Goal: Task Accomplishment & Management: Manage account settings

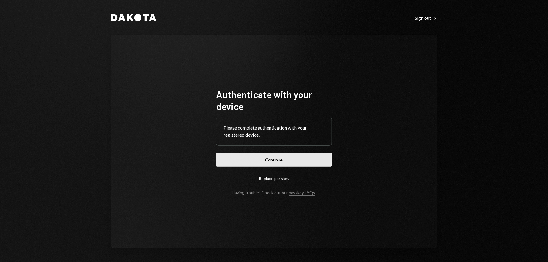
click at [266, 165] on button "Continue" at bounding box center [274, 160] width 116 height 14
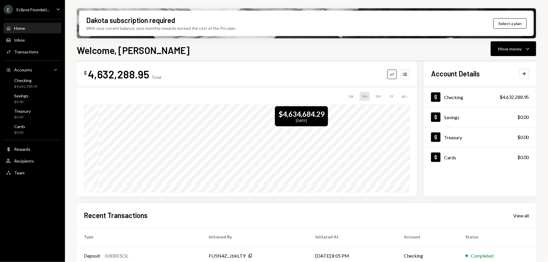
scroll to position [16, 0]
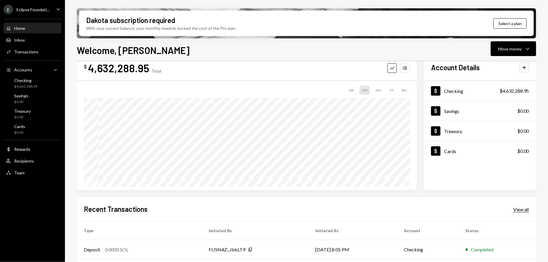
click at [522, 210] on div "View all" at bounding box center [522, 210] width 16 height 6
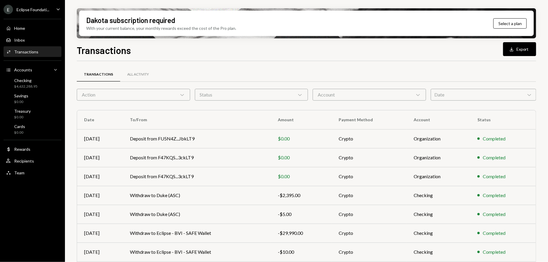
click at [382, 90] on div "Account Chevron Down" at bounding box center [369, 95] width 113 height 12
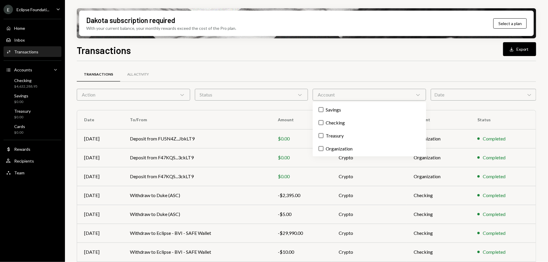
drag, startPoint x: 463, startPoint y: 68, endPoint x: 470, endPoint y: 79, distance: 13.7
click at [463, 68] on div "Transactions All Activity" at bounding box center [307, 74] width 460 height 15
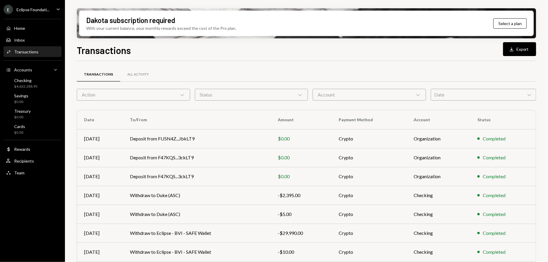
drag, startPoint x: 482, startPoint y: 88, endPoint x: 479, endPoint y: 105, distance: 17.7
click at [483, 88] on div "Transactions All Activity" at bounding box center [307, 78] width 460 height 22
click at [483, 95] on div "Date Chevron Down" at bounding box center [483, 95] width 105 height 12
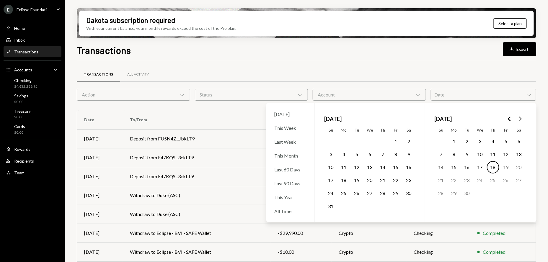
click at [508, 118] on icon "Go to the Previous Month" at bounding box center [509, 119] width 7 height 7
click at [470, 142] on button "1" at bounding box center [467, 141] width 12 height 12
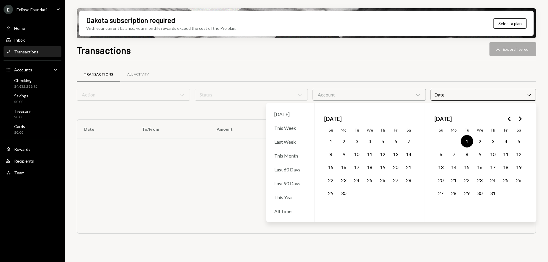
click at [521, 120] on icon "Go to the Next Month" at bounding box center [520, 119] width 7 height 7
click at [331, 207] on button "31" at bounding box center [331, 206] width 12 height 12
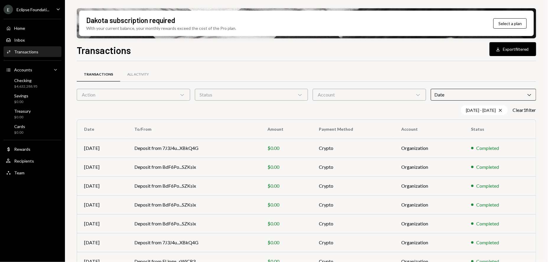
click at [480, 65] on div "Transactions All Activity Action Chevron Down Status Chevron Down Account Chevr…" at bounding box center [307, 207] width 460 height 292
click at [517, 51] on button "Download Export filtered" at bounding box center [513, 49] width 47 height 14
